Goal: Navigation & Orientation: Find specific page/section

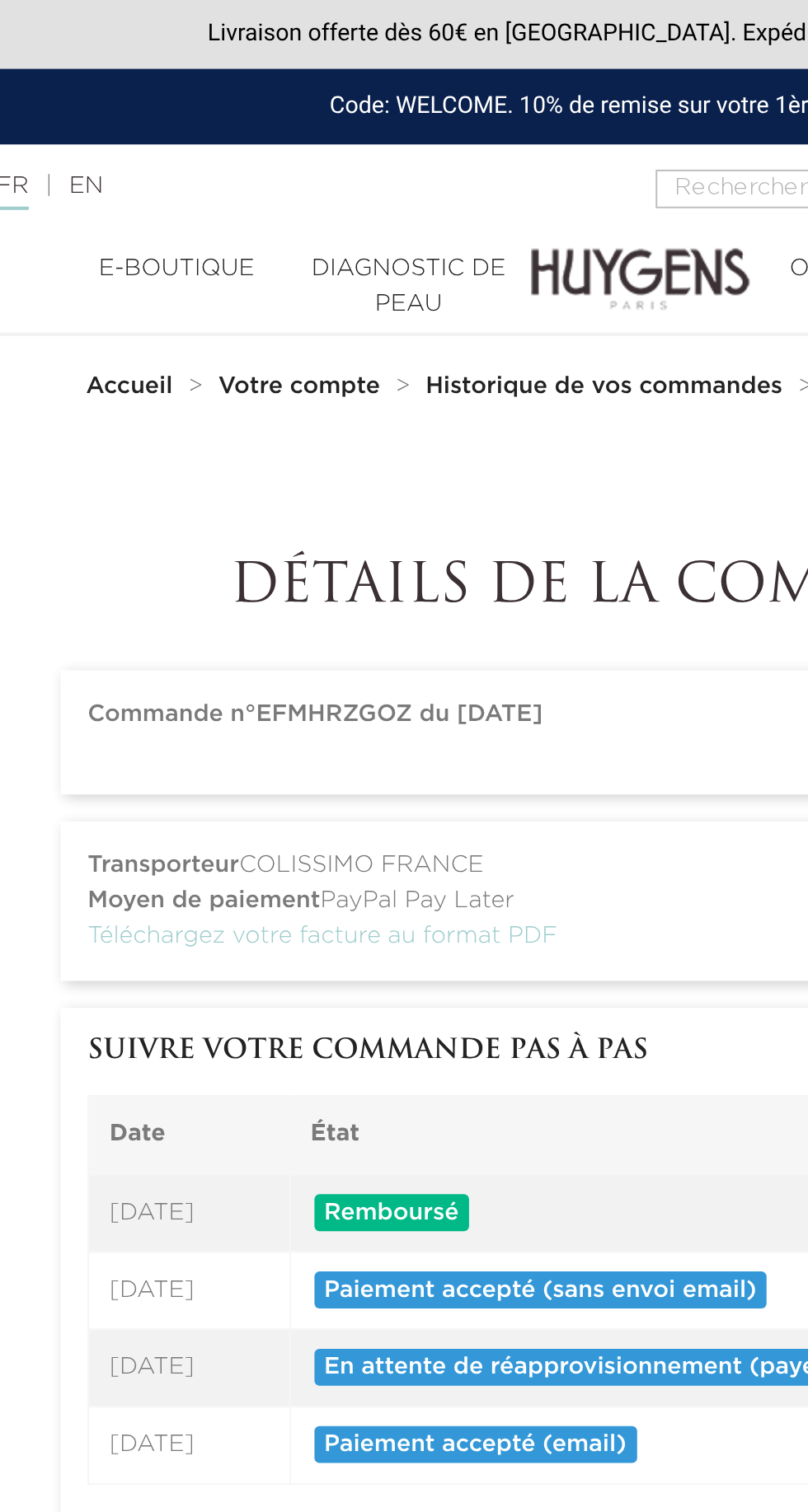
click at [244, 188] on strong "Votre compte" at bounding box center [236, 190] width 79 height 12
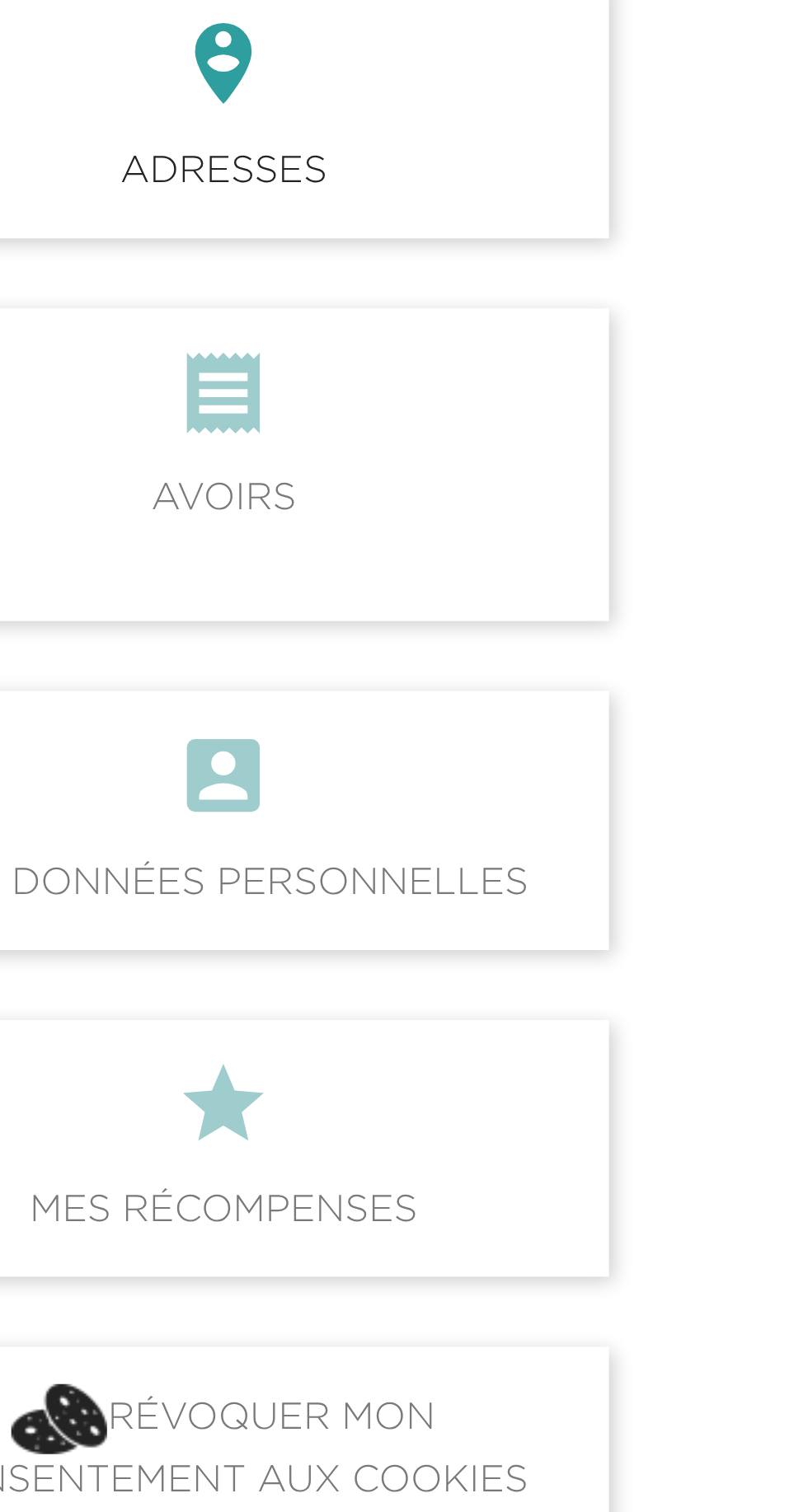
scroll to position [12, 0]
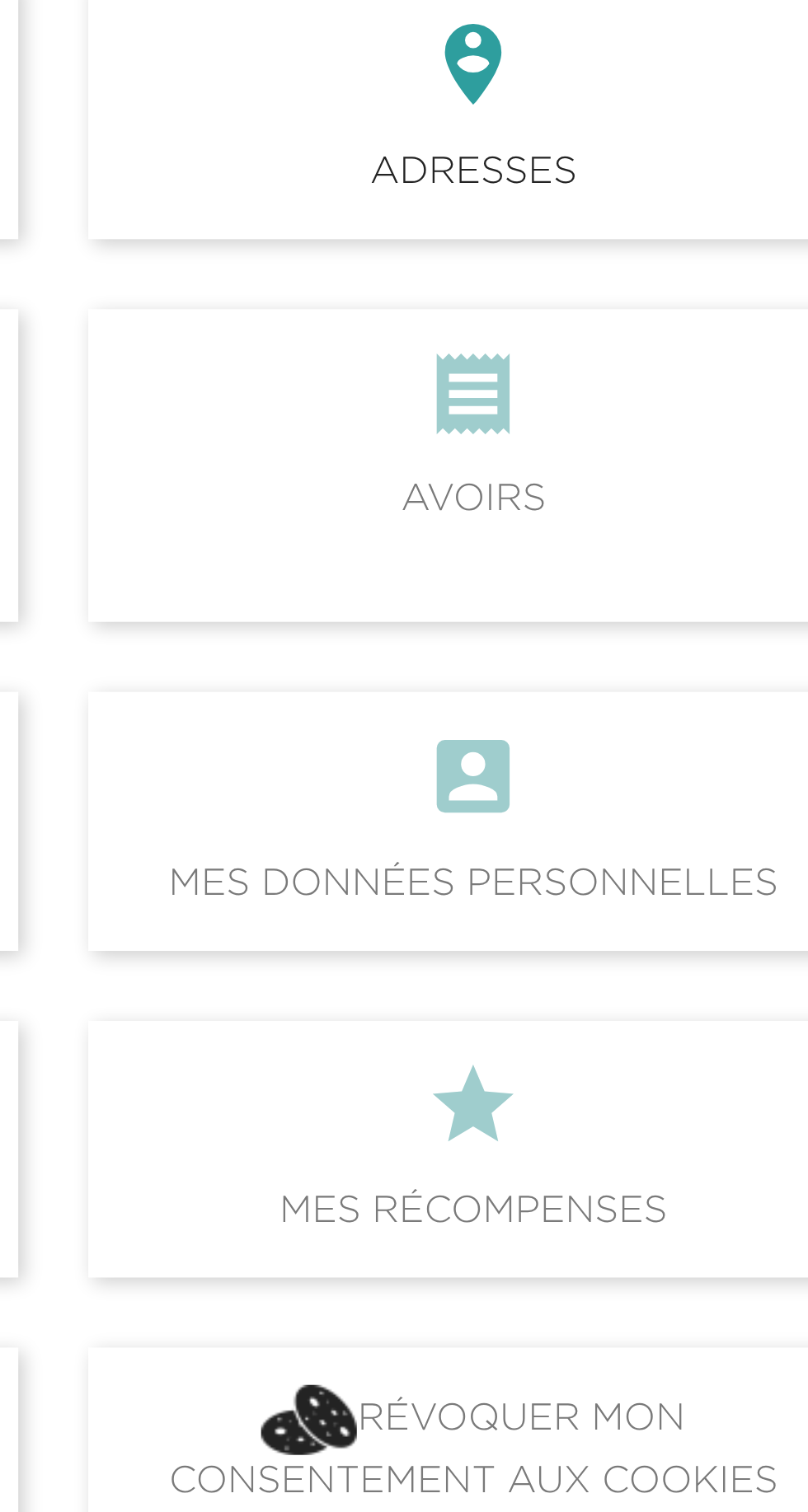
click at [584, 468] on icon "" at bounding box center [552, 453] width 246 height 44
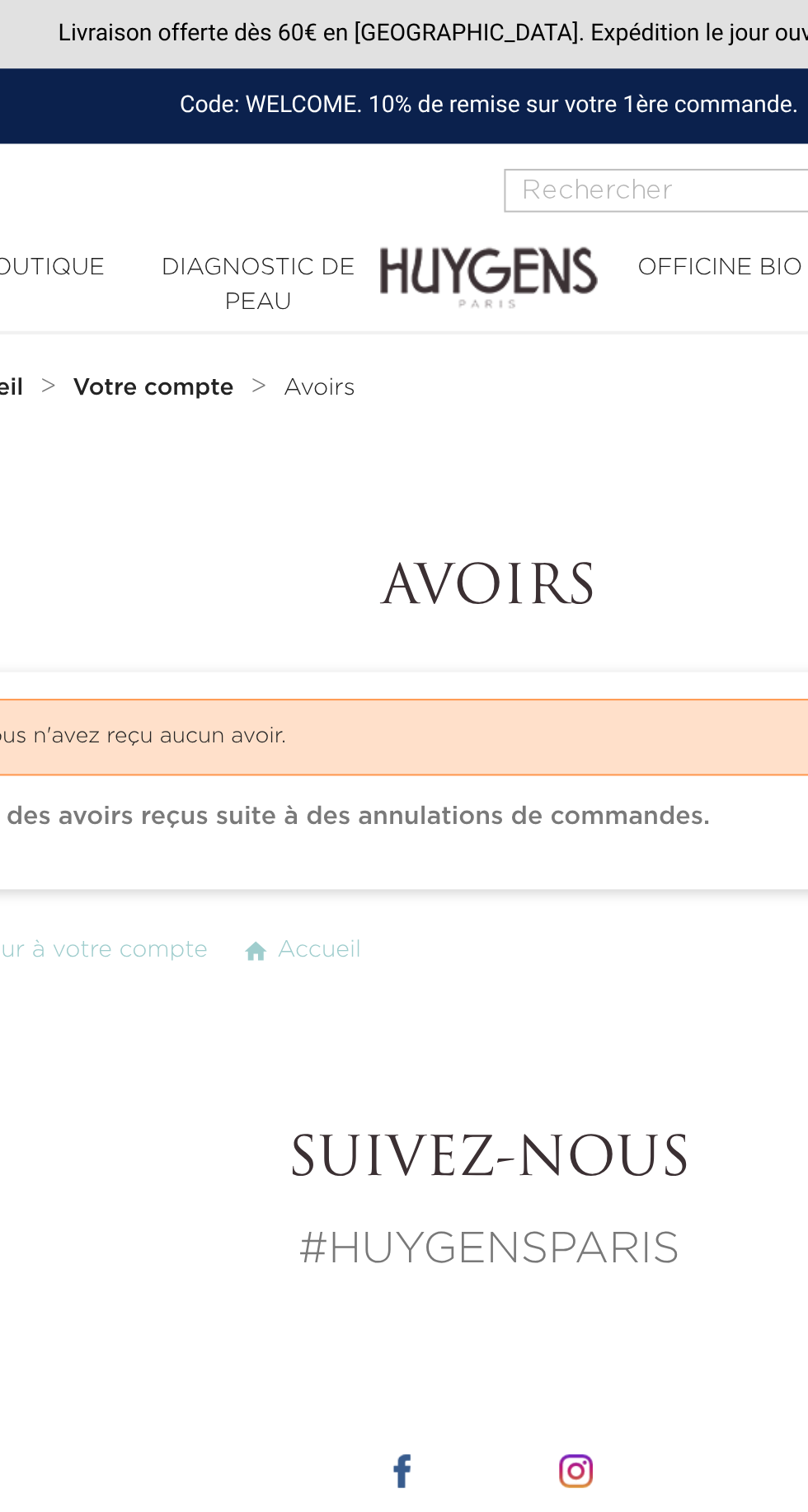
click at [236, 193] on strong "Votre compte" at bounding box center [238, 192] width 79 height 12
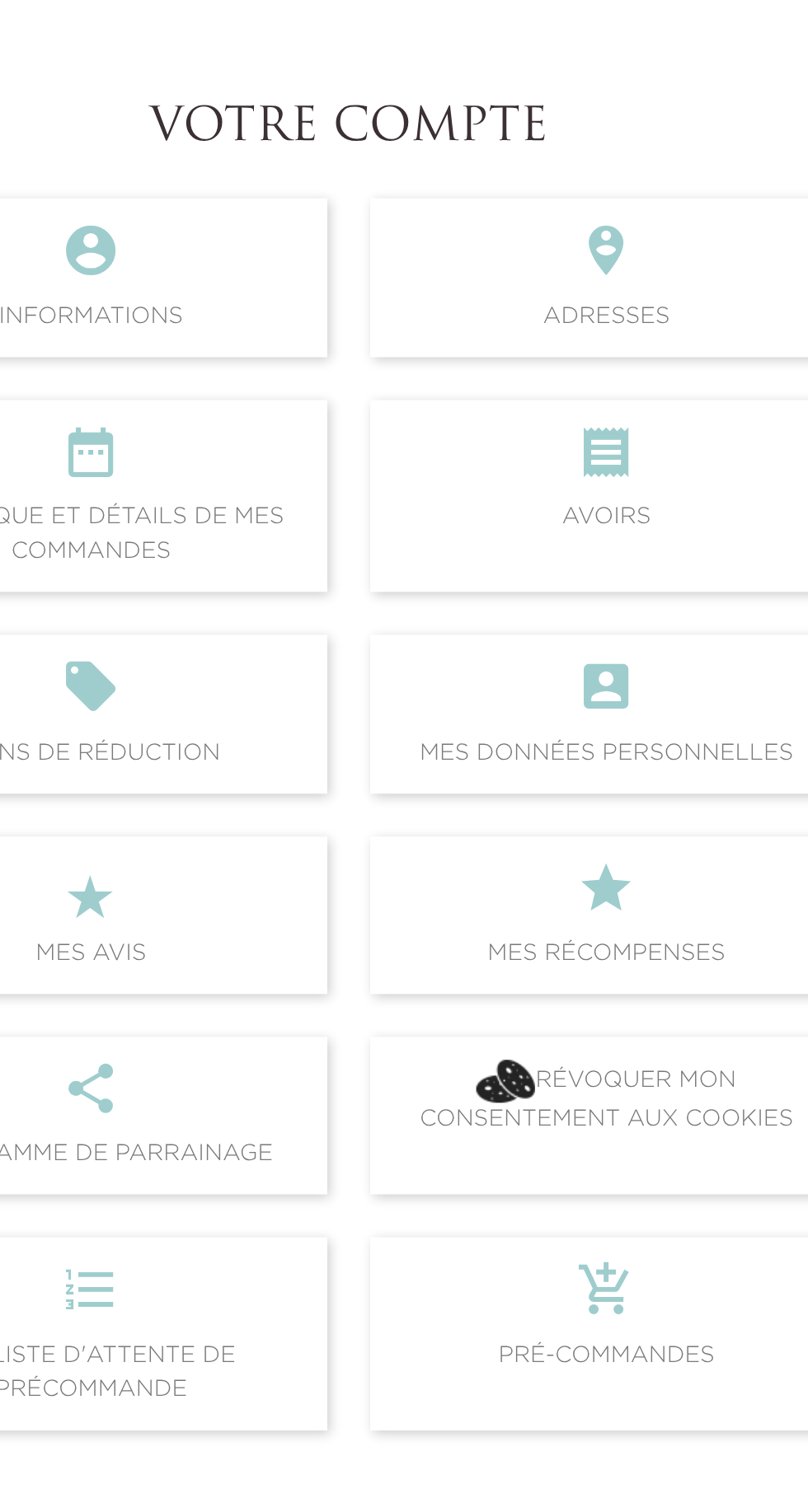
scroll to position [3, 0]
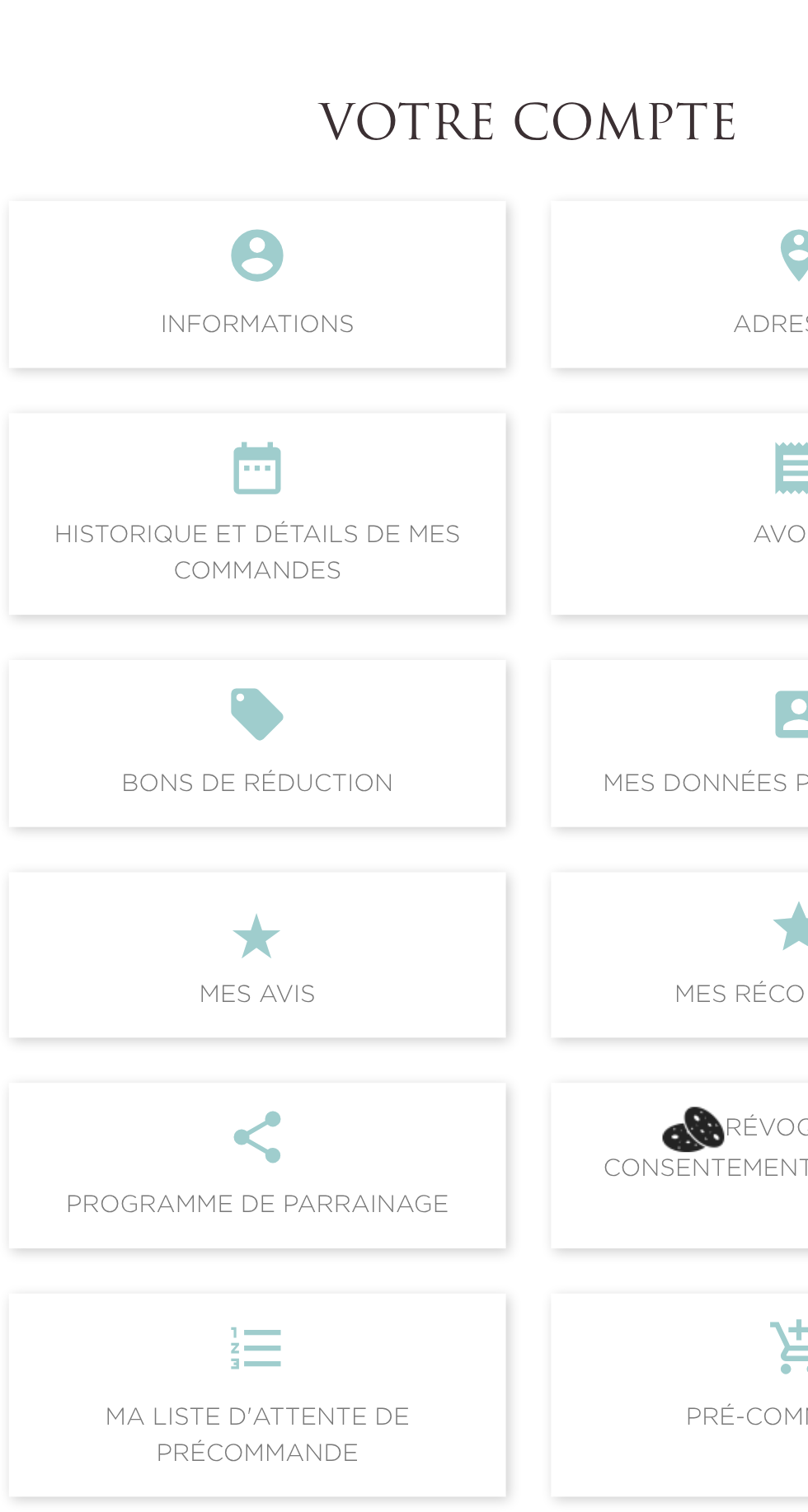
click at [306, 610] on icon "" at bounding box center [255, 597] width 246 height 44
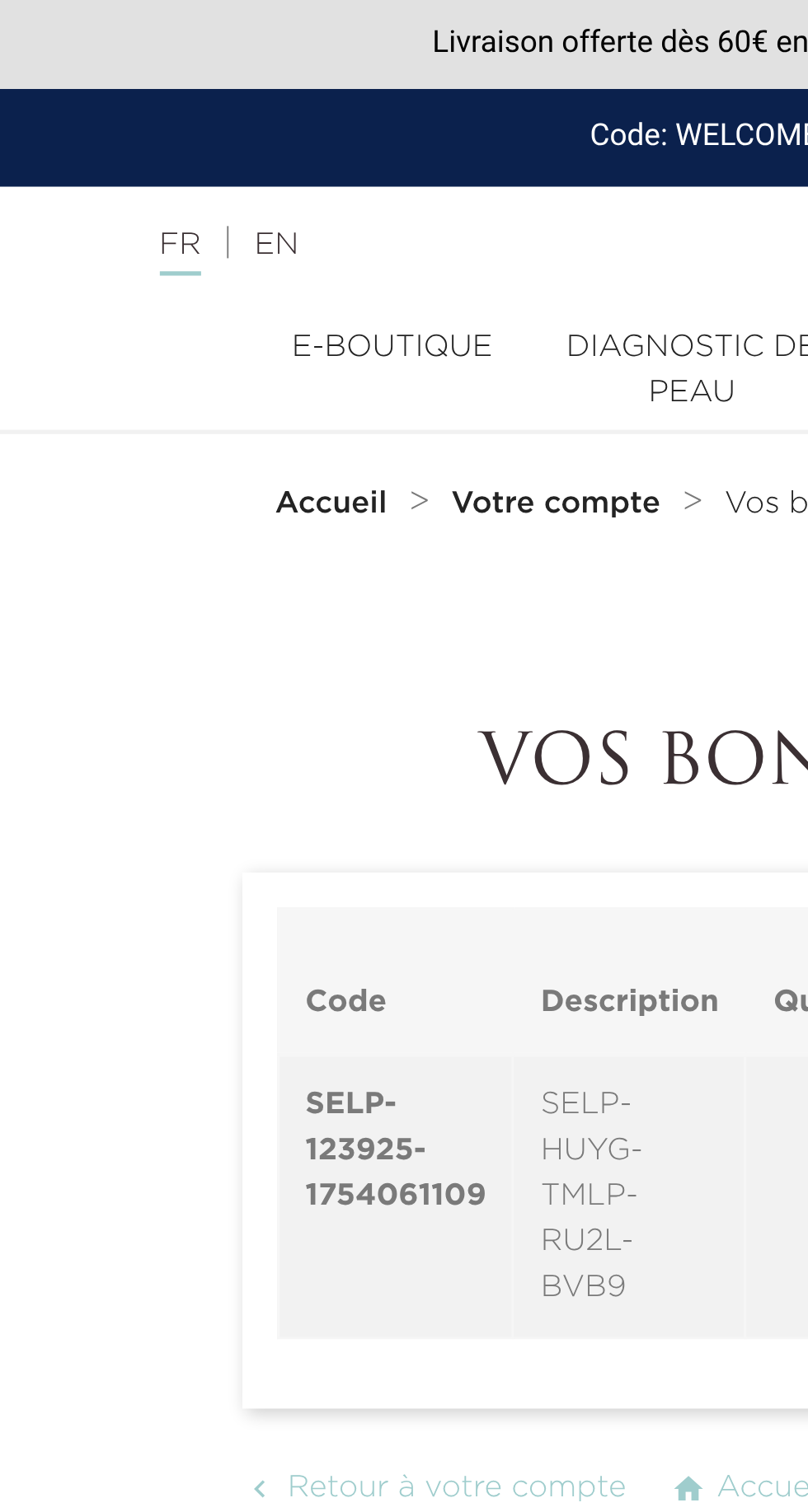
click at [170, 192] on strong "Accueil" at bounding box center [154, 192] width 43 height 12
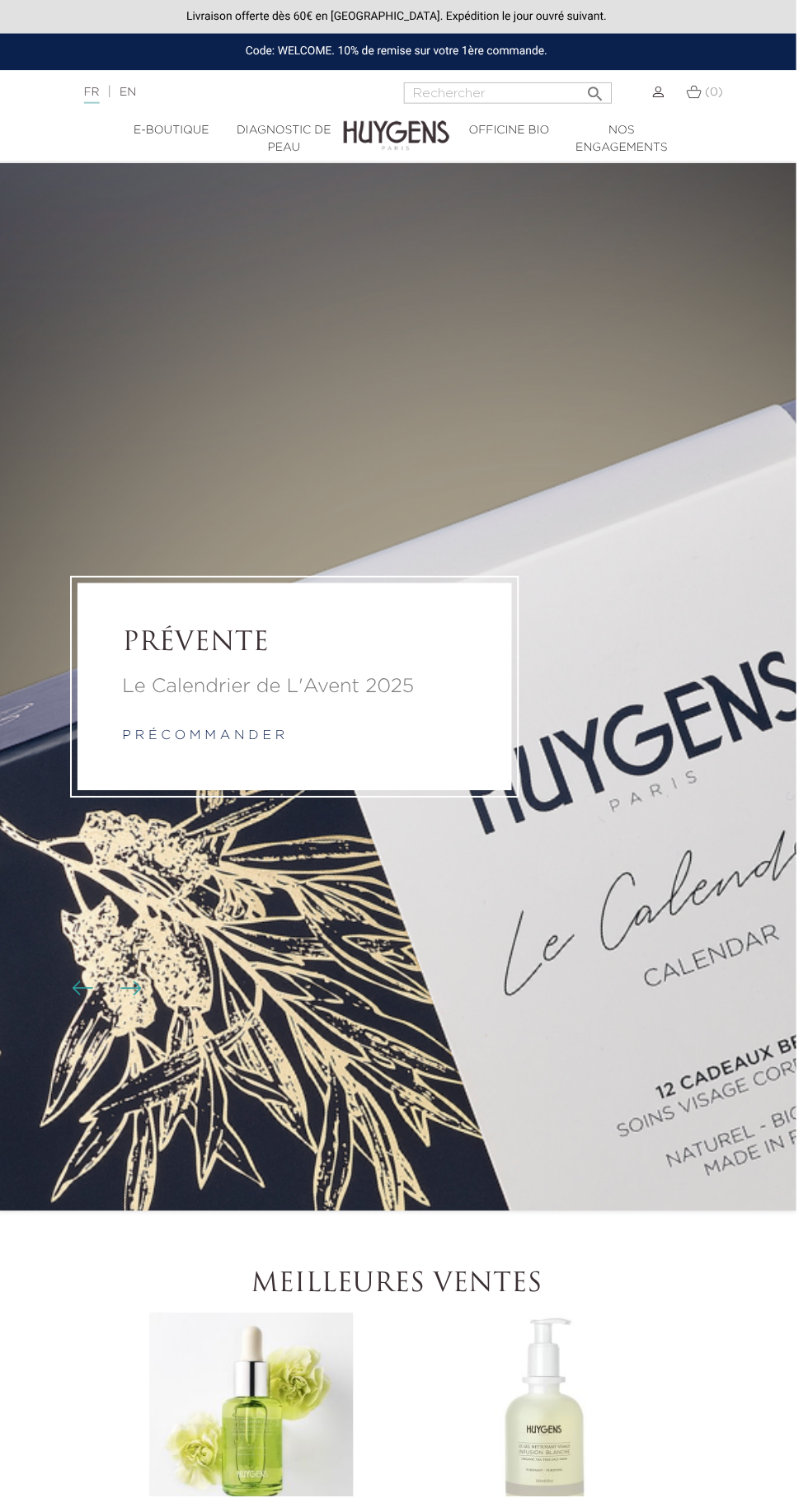
scroll to position [28, 0]
